Goal: Transaction & Acquisition: Obtain resource

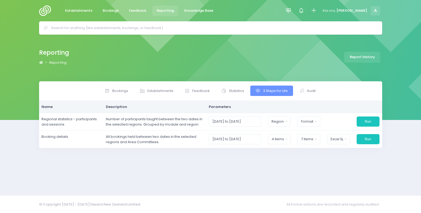
select select
select select "Bush"
select select "excel"
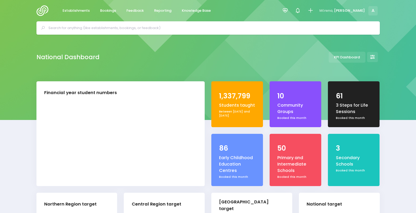
select select "5"
click at [159, 12] on span "Reporting" at bounding box center [162, 10] width 17 height 5
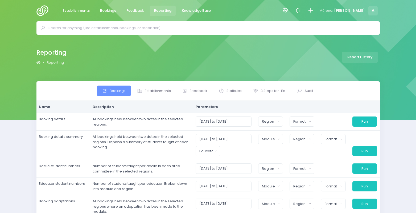
select select
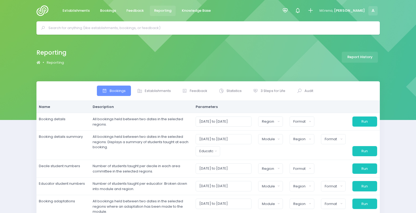
select select
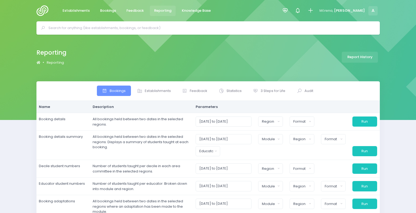
select select
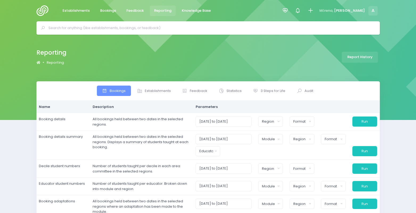
select select
click at [265, 93] on span "3 Steps for Life" at bounding box center [273, 90] width 25 height 5
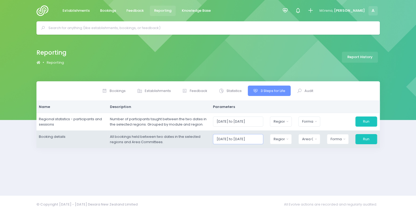
click at [237, 141] on input "01/09/2025 to 30/09/2025" at bounding box center [238, 139] width 50 height 10
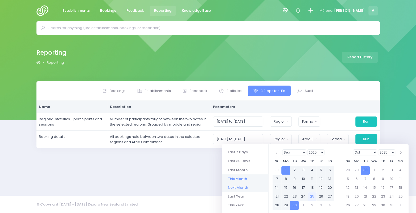
click at [237, 185] on li "Next Month" at bounding box center [245, 187] width 47 height 9
type input "01/10/2025 to 31/10/2025"
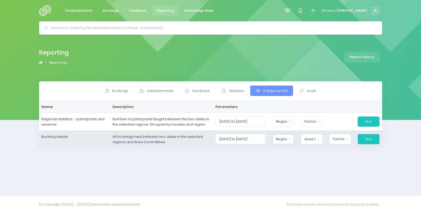
click at [281, 139] on div "Region" at bounding box center [281, 138] width 11 height 5
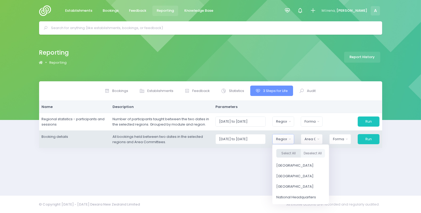
click at [292, 152] on button "Select All" at bounding box center [289, 153] width 24 height 9
select select "Northern"
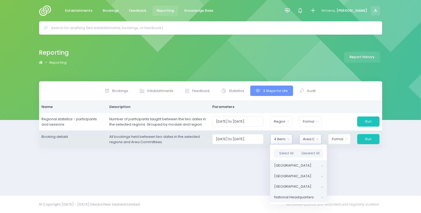
click at [311, 141] on div "Area Committee" at bounding box center [308, 138] width 11 height 5
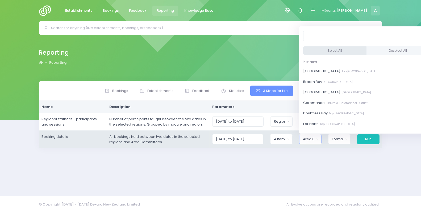
click at [318, 48] on button "Select All" at bounding box center [334, 50] width 63 height 9
select select "Bay of Islands"
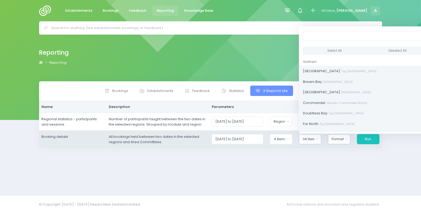
click at [337, 142] on button "Format" at bounding box center [339, 139] width 22 height 10
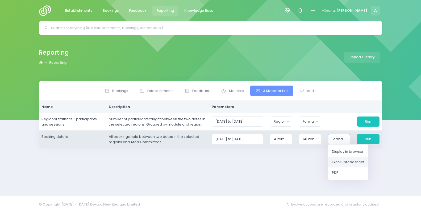
click at [349, 166] on link "Excel Spreadsheet" at bounding box center [348, 161] width 40 height 11
select select "excel"
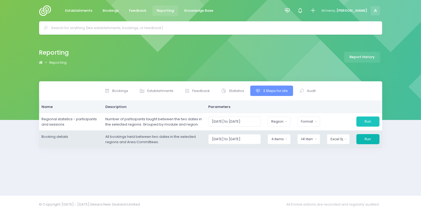
click at [373, 134] on button "Run" at bounding box center [368, 139] width 23 height 10
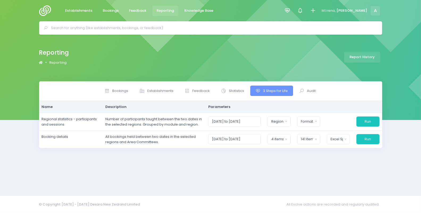
click at [416, 114] on div "Bookings Establishments Feedback Statistics Audit" at bounding box center [210, 135] width 421 height 108
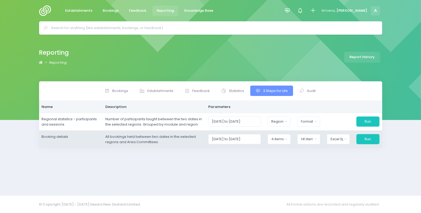
drag, startPoint x: 119, startPoint y: 160, endPoint x: 130, endPoint y: 140, distance: 22.4
click at [119, 160] on div "Bookings Establishments Feedback Statistics" at bounding box center [210, 135] width 357 height 108
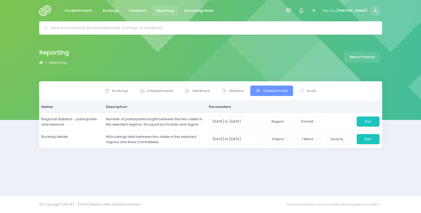
select select
select select "Bush"
select select "excel"
